Goal: Answer question/provide support

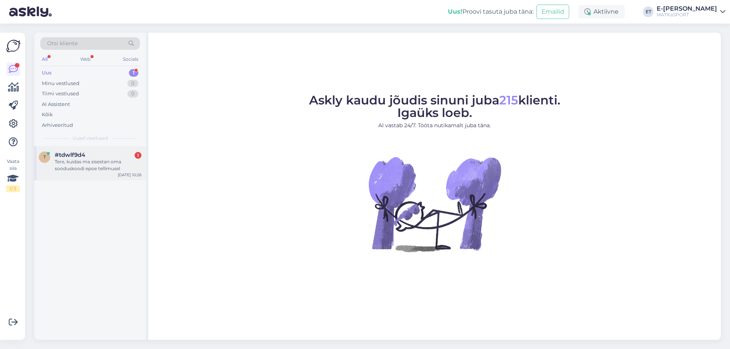
click at [91, 165] on div "Tere, kuidas ma sisestan oma sooduskoodi epoe tellimusel" at bounding box center [98, 166] width 87 height 14
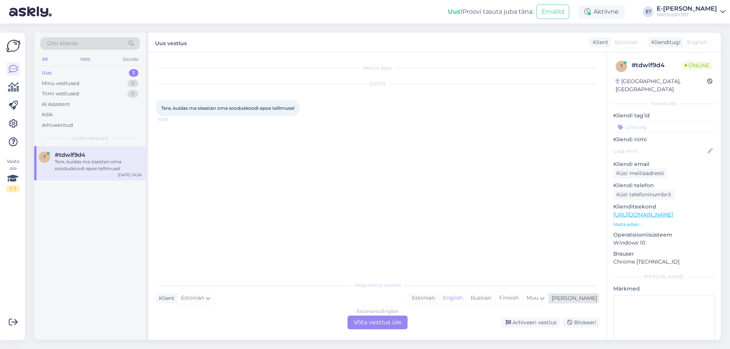
click at [439, 299] on div "Estonian" at bounding box center [423, 298] width 31 height 11
click at [380, 323] on div "Estonian to Estonian Võta vestlus üle" at bounding box center [377, 323] width 60 height 14
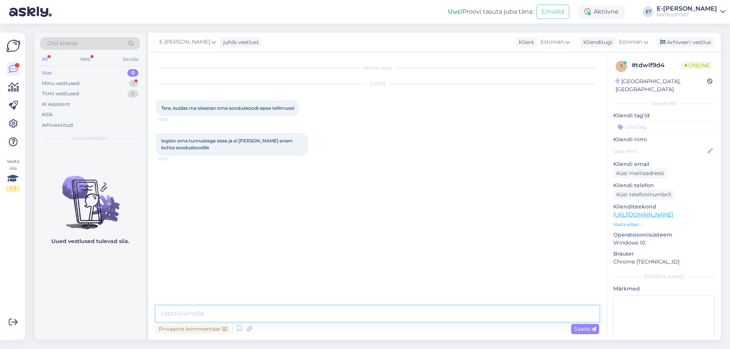
click at [311, 311] on textarea at bounding box center [377, 314] width 443 height 16
drag, startPoint x: 306, startPoint y: 315, endPoint x: 259, endPoint y: 312, distance: 47.6
click at [259, 312] on textarea "Tere! Meie e-poes sooduskoode kasutada ei saa." at bounding box center [377, 314] width 443 height 16
type textarea "Tere! Meie e-poes sooduskoodi kasutamise võimalust ei ole. Saab kasutada püsikl…"
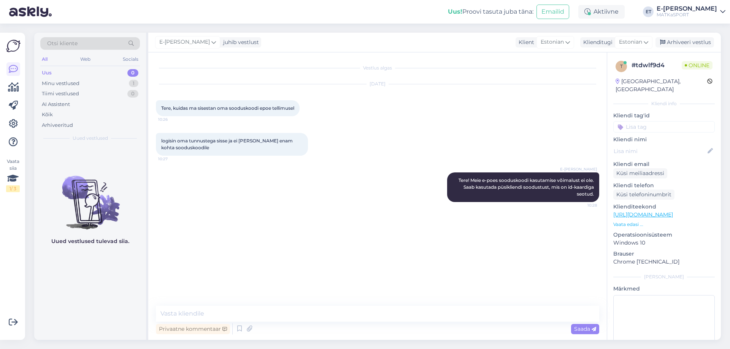
click at [632, 221] on p "Vaata edasi ..." at bounding box center [664, 224] width 102 height 7
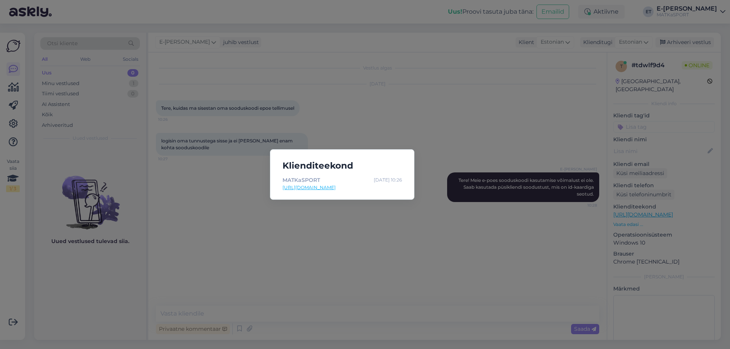
click at [386, 246] on div "Klienditeekond MATKaSPORT [DATE] 10:26 [URL][DOMAIN_NAME]" at bounding box center [365, 174] width 730 height 349
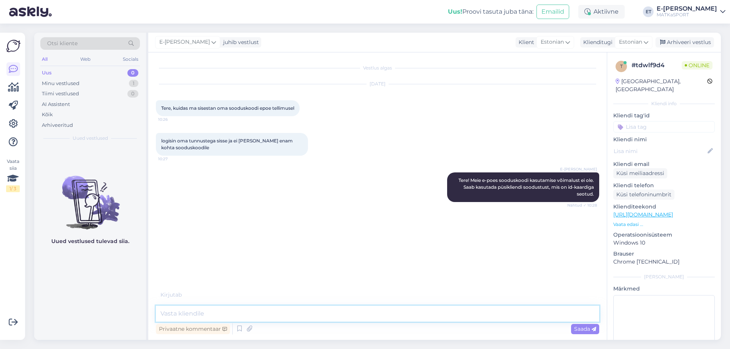
click at [211, 311] on textarea at bounding box center [377, 314] width 443 height 16
paste textarea "[URL][DOMAIN_NAME]"
type textarea "[URL][DOMAIN_NAME]"
click at [241, 315] on textarea at bounding box center [377, 314] width 443 height 16
click at [246, 315] on textarea at bounding box center [377, 314] width 443 height 16
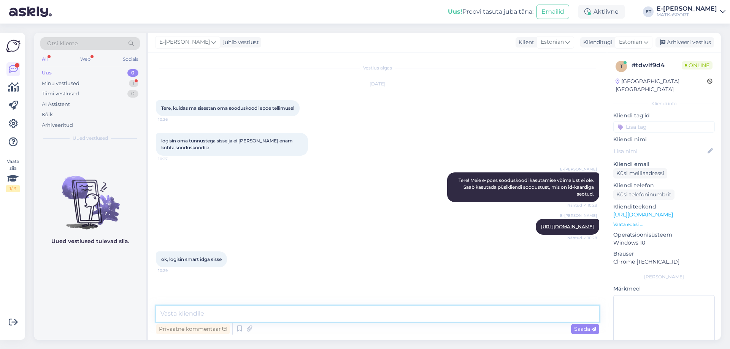
click at [254, 316] on textarea at bounding box center [377, 314] width 443 height 16
click at [184, 311] on textarea at bounding box center [377, 314] width 443 height 16
click at [187, 314] on textarea at bounding box center [377, 314] width 443 height 16
click at [187, 313] on textarea at bounding box center [377, 314] width 443 height 16
click at [239, 327] on icon at bounding box center [239, 329] width 9 height 11
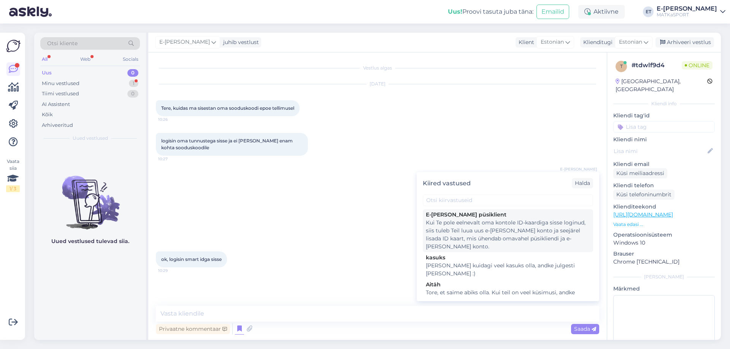
click at [503, 230] on div "Kui Te pole eelnevalt oma kontole ID-kaardiga sisse loginud, siis tuleb Teil lu…" at bounding box center [508, 235] width 164 height 32
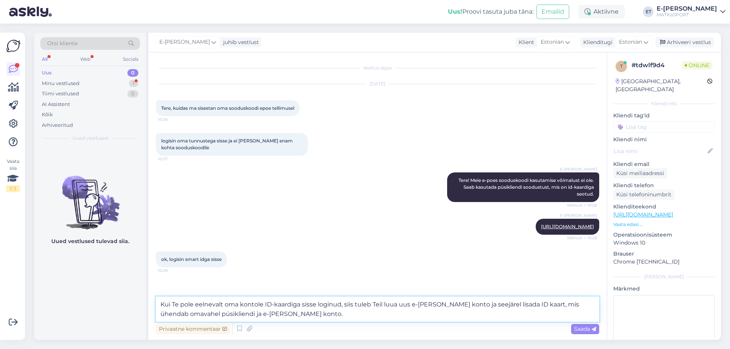
click at [160, 303] on textarea "Kui Te pole eelnevalt oma kontole ID-kaardiga sisse loginud, siis tuleb Teil lu…" at bounding box center [377, 309] width 443 height 25
type textarea "Kui Teil on varasemalt konto tehtud, siis peaksite nägema oma soodustuse taset.…"
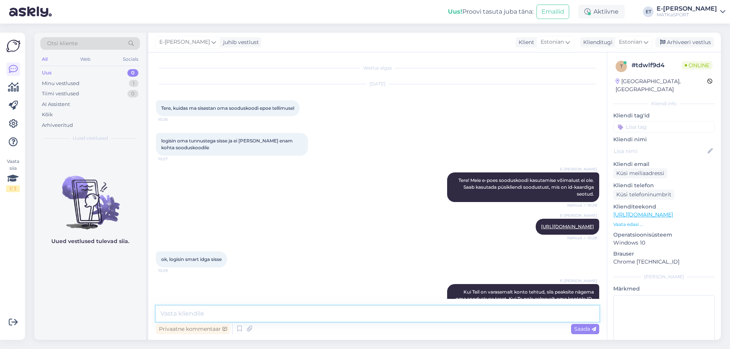
scroll to position [37, 0]
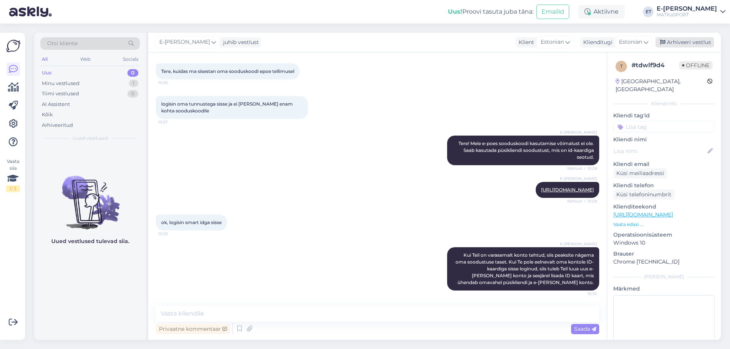
click at [687, 39] on div "Arhiveeri vestlus" at bounding box center [684, 42] width 59 height 10
